Goal: Complete application form

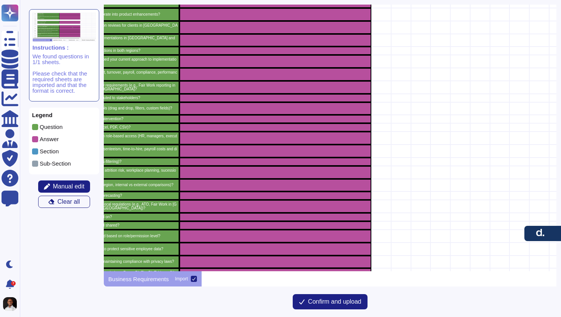
scroll to position [2316, 270]
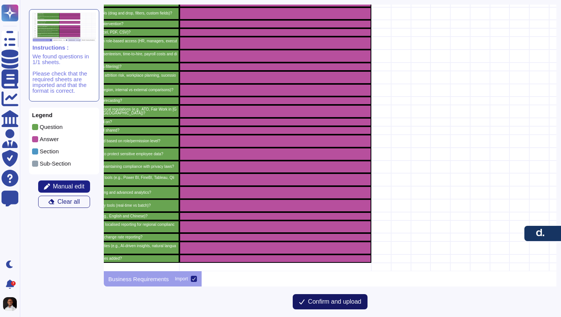
click at [336, 308] on button "Confirm and upload" at bounding box center [330, 301] width 75 height 15
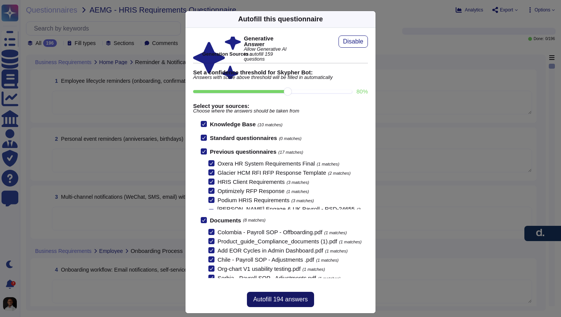
click at [283, 299] on span "Autofill 194 answers" at bounding box center [280, 299] width 55 height 6
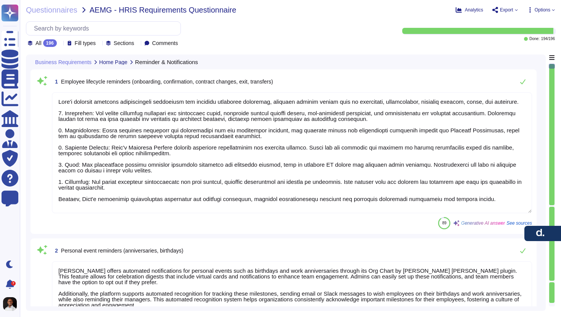
type textarea "[PERSON_NAME] platform provides comprehensive automation for employee lifecycle…"
type textarea "[PERSON_NAME] offers automated notifications for personal events such as birthd…"
type textarea "[PERSON_NAME] primarily uses email, in-app, and Slack notifications. Email noti…"
type textarea "[PERSON_NAME] onboarding workflow includes several key features to facilitate e…"
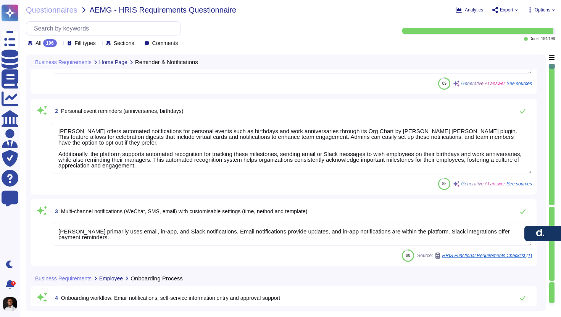
type textarea "[PERSON_NAME] provides a streamlined process for data management, including the…"
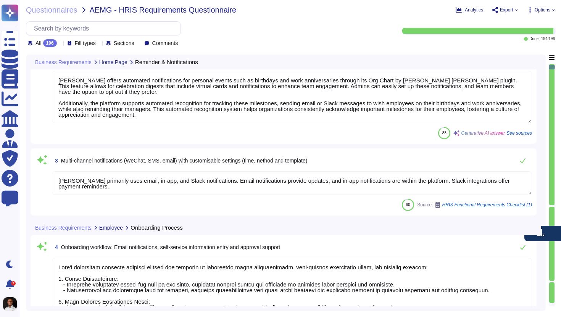
type textarea "We will not show employees number in the cycle view"
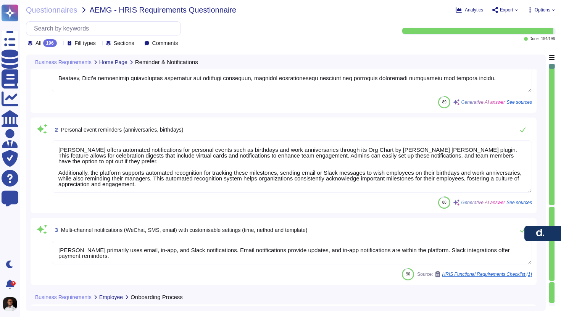
type textarea "[PERSON_NAME] provides a streamlined process for data management, including the…"
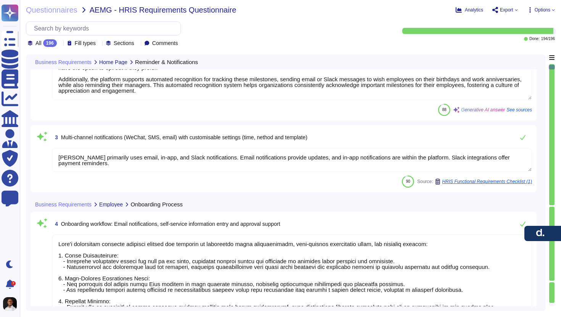
type textarea "We will not show employees number in the cycle view"
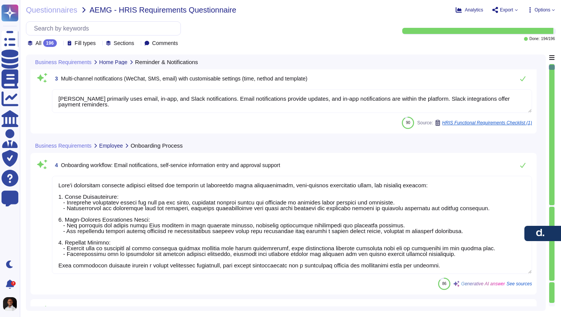
type textarea "[PERSON_NAME] platform offers integration with external systems like Google Cal…"
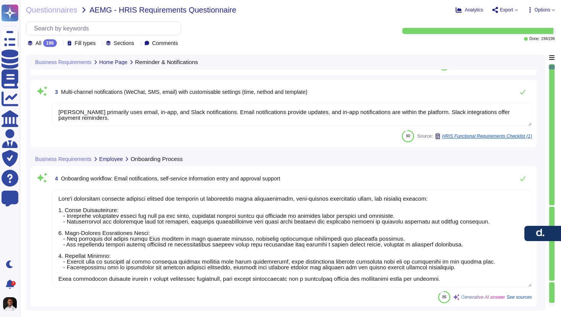
scroll to position [258, 0]
